Goal: Obtain resource: Obtain resource

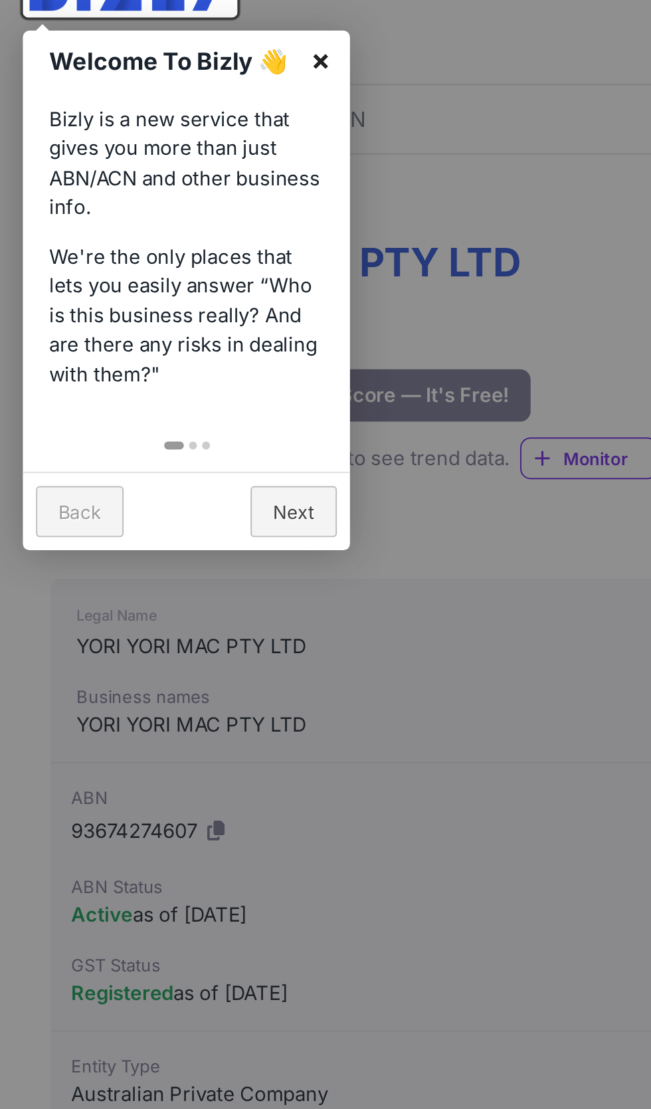
click at [168, 120] on link "×" at bounding box center [164, 123] width 30 height 30
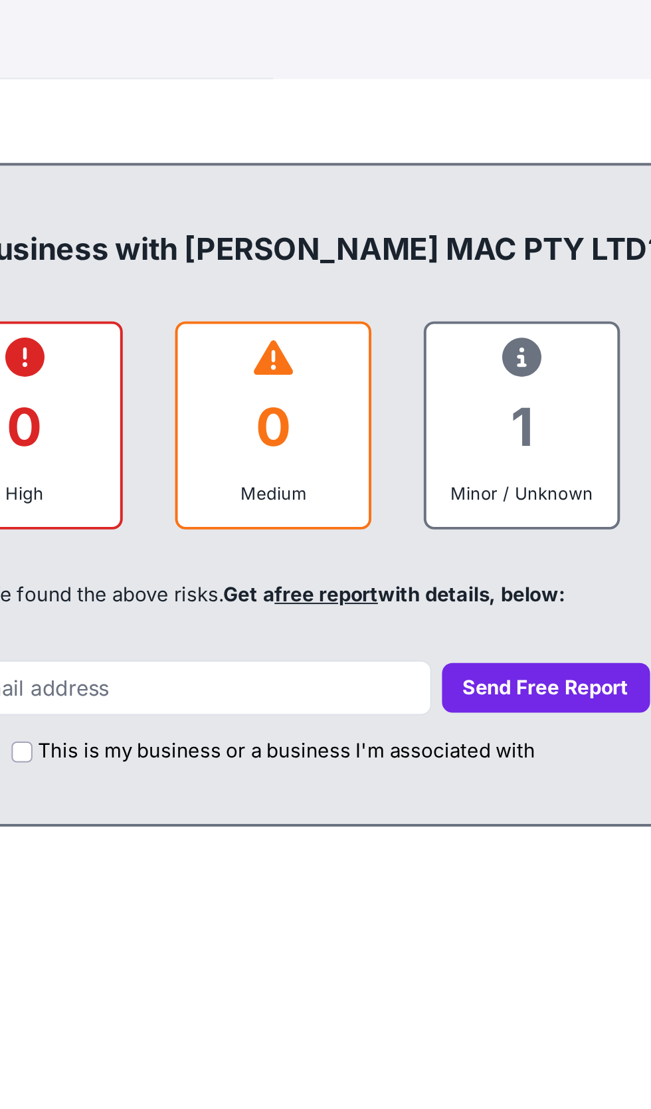
scroll to position [27, 0]
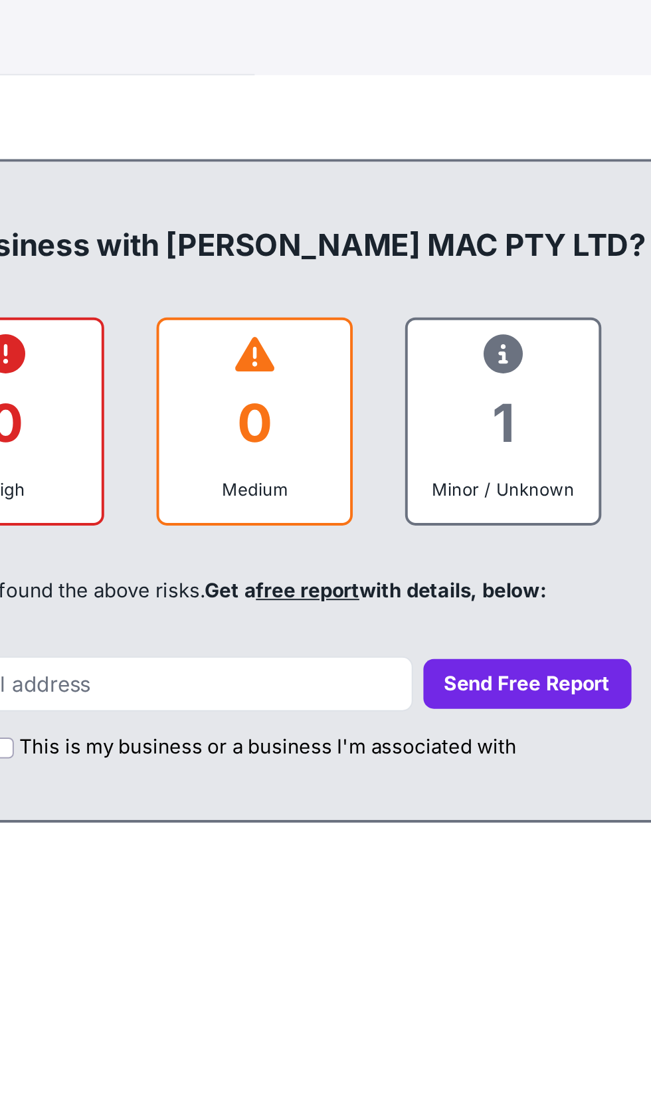
click at [364, 938] on link "free report" at bounding box center [352, 942] width 52 height 13
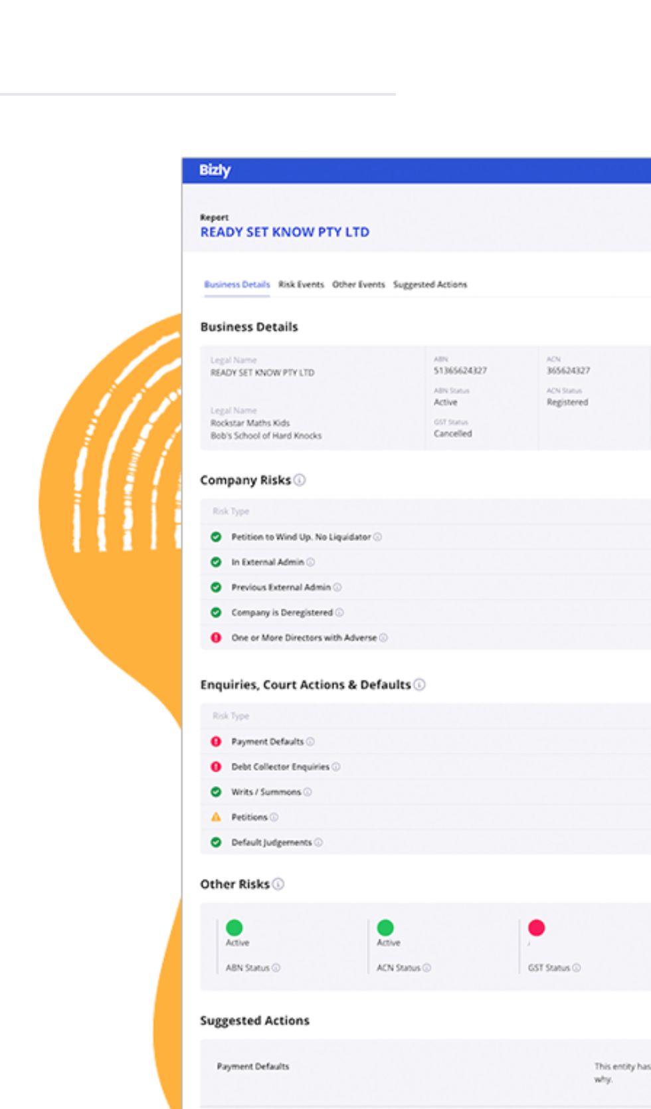
scroll to position [1886, 0]
